Goal: Task Accomplishment & Management: Use online tool/utility

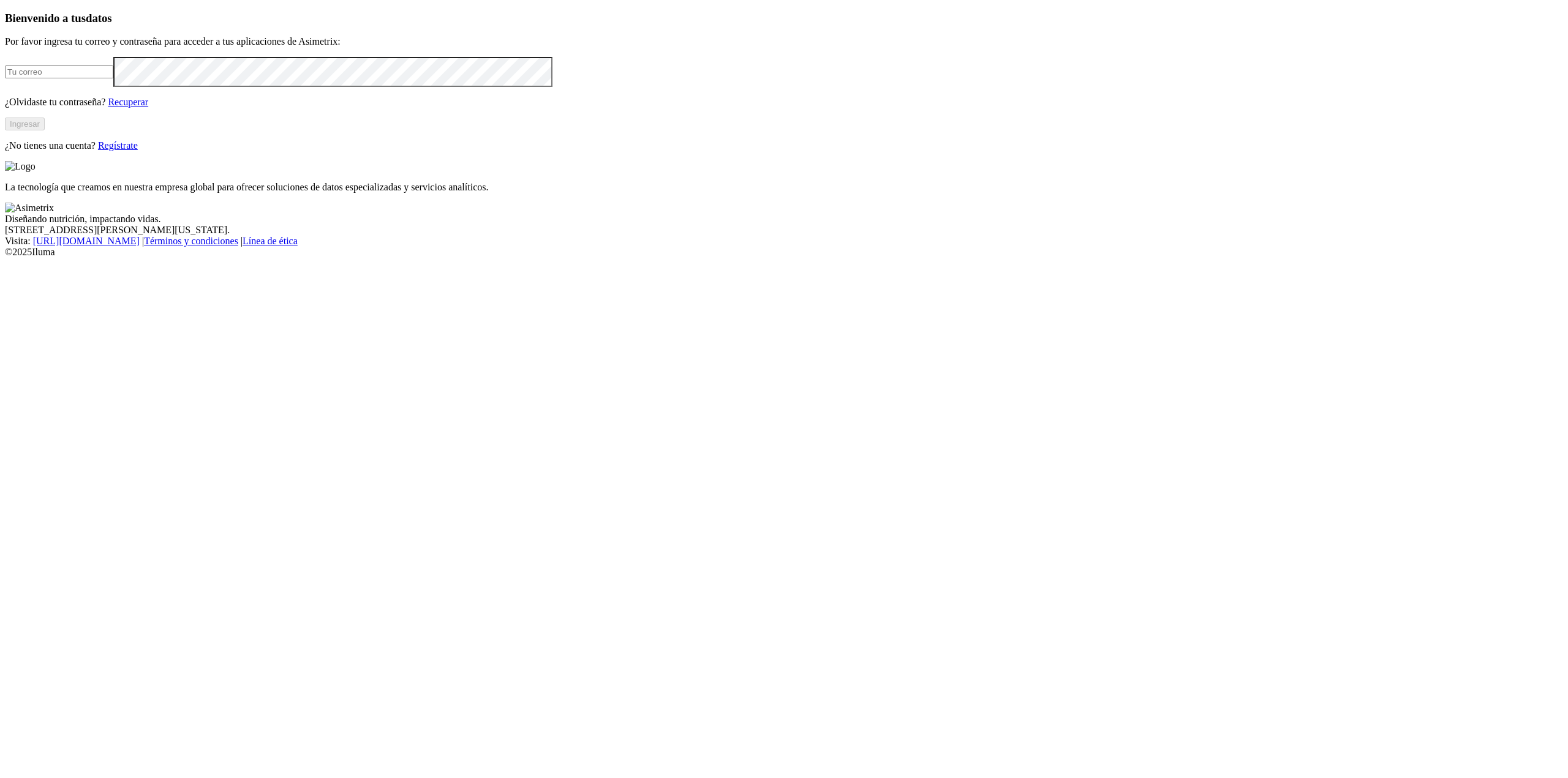
type input "[EMAIL_ADDRESS][DOMAIN_NAME]"
click at [45, 130] on button "Ingresar" at bounding box center [24, 124] width 39 height 13
